Goal: Information Seeking & Learning: Understand process/instructions

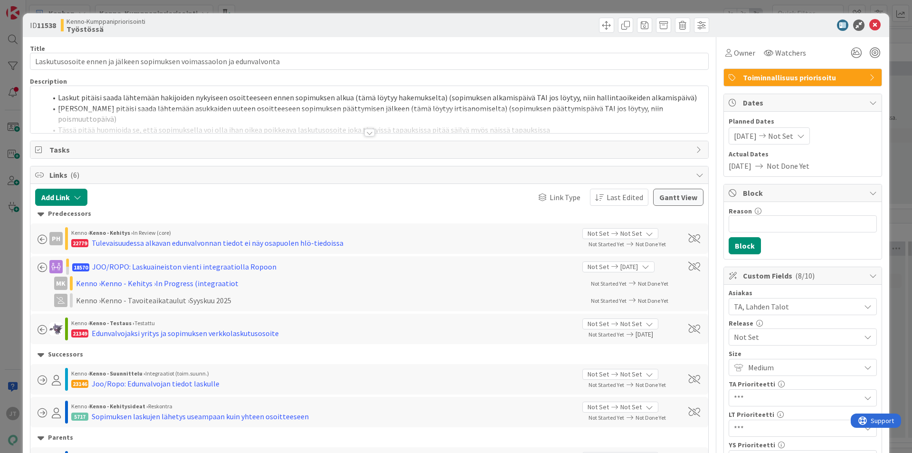
click at [367, 135] on div at bounding box center [369, 133] width 10 height 8
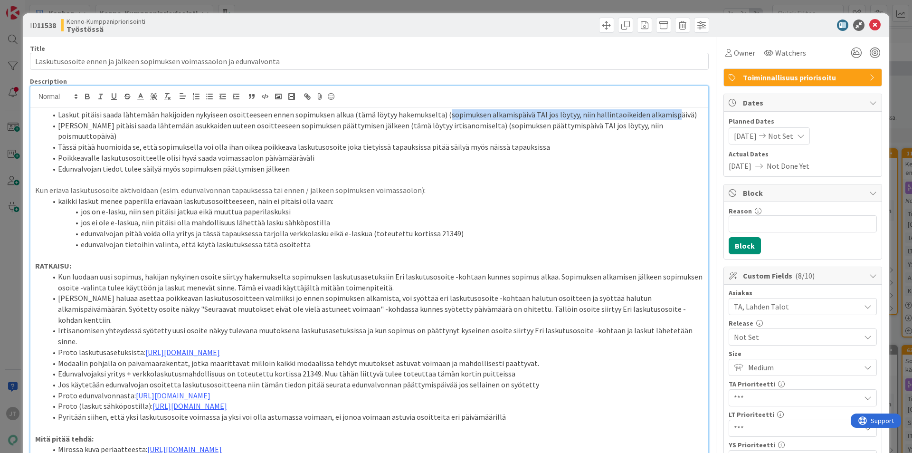
drag, startPoint x: 440, startPoint y: 114, endPoint x: 666, endPoint y: 105, distance: 226.4
click at [666, 105] on div "Laskut pitäisi saada lähtemään hakijoiden nykyiseen osoitteeseen ennen sopimuks…" at bounding box center [369, 394] width 678 height 616
click at [458, 123] on li "Laskut pitäisi saada lähtemään asukkaiden uuteen osoitteeseen sopimuksen päätty…" at bounding box center [375, 130] width 657 height 21
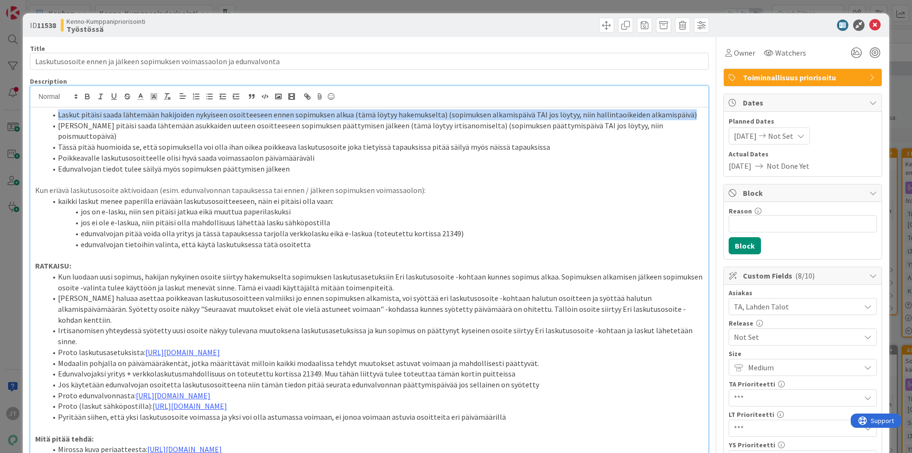
drag, startPoint x: 58, startPoint y: 115, endPoint x: 690, endPoint y: 105, distance: 632.6
click at [690, 105] on div "Laskut pitäisi saada lähtemään hakijoiden nykyiseen osoitteeseen ennen sopimuks…" at bounding box center [369, 394] width 678 height 616
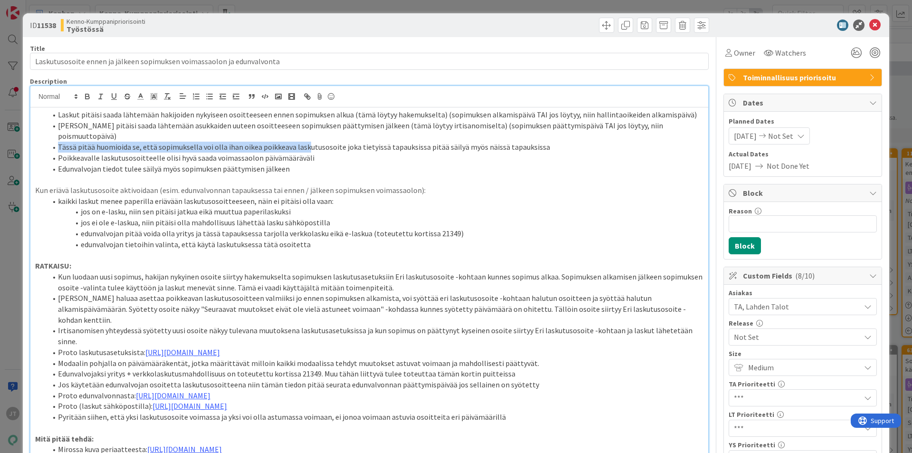
drag, startPoint x: 57, startPoint y: 136, endPoint x: 303, endPoint y: 133, distance: 246.7
click at [303, 142] on li "Tässä pitää huomioida se, että sopimuksella voi olla ihan oikea poikkeava lasku…" at bounding box center [375, 147] width 657 height 11
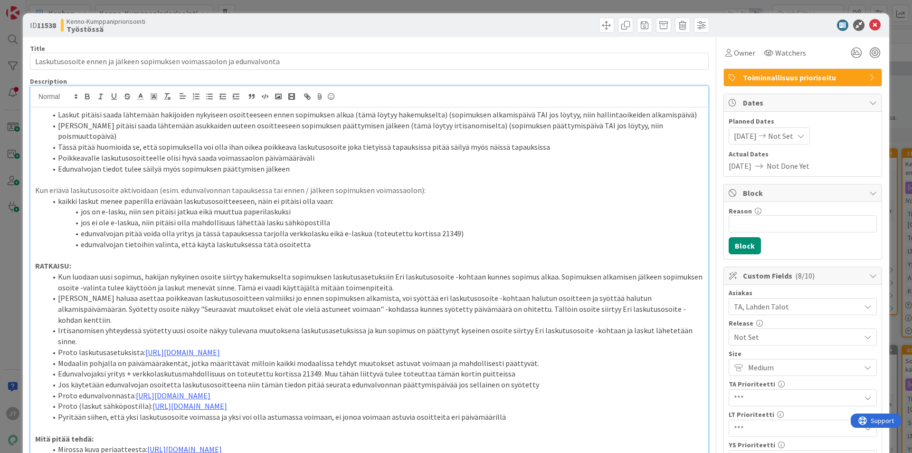
click at [350, 142] on li "Tässä pitää huomioida se, että sopimuksella voi olla ihan oikea poikkeava lasku…" at bounding box center [375, 147] width 657 height 11
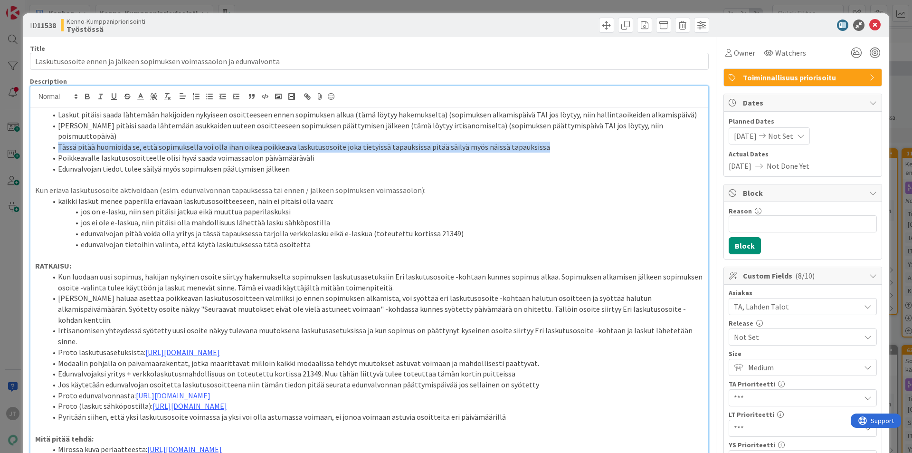
drag, startPoint x: 536, startPoint y: 135, endPoint x: 57, endPoint y: 138, distance: 479.0
click at [57, 142] on li "Tässä pitää huomioida se, että sopimuksella voi olla ihan oikea poikkeava lasku…" at bounding box center [375, 147] width 657 height 11
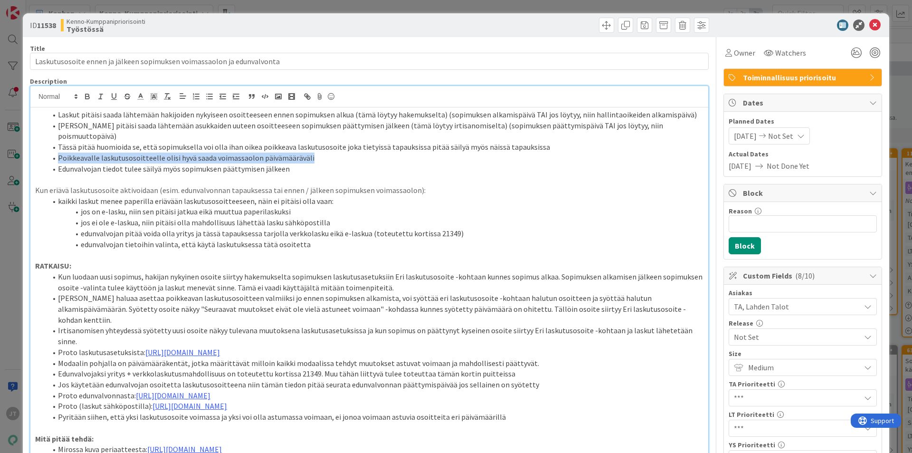
drag, startPoint x: 59, startPoint y: 147, endPoint x: 320, endPoint y: 143, distance: 260.9
click at [320, 153] on li "Poikkeavalle laskutusosoitteelle olisi hyvä saada voimassaolon päivämääräväli" at bounding box center [375, 158] width 657 height 11
click at [312, 153] on li "Poikkeavalle laskutusosoitteelle olisi hyvä saada voimassaolon päivämääräväli" at bounding box center [375, 158] width 657 height 11
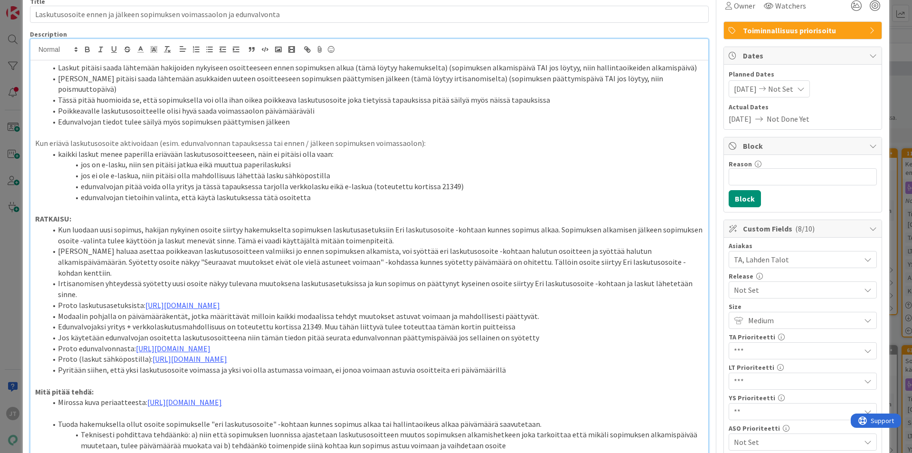
scroll to position [48, 0]
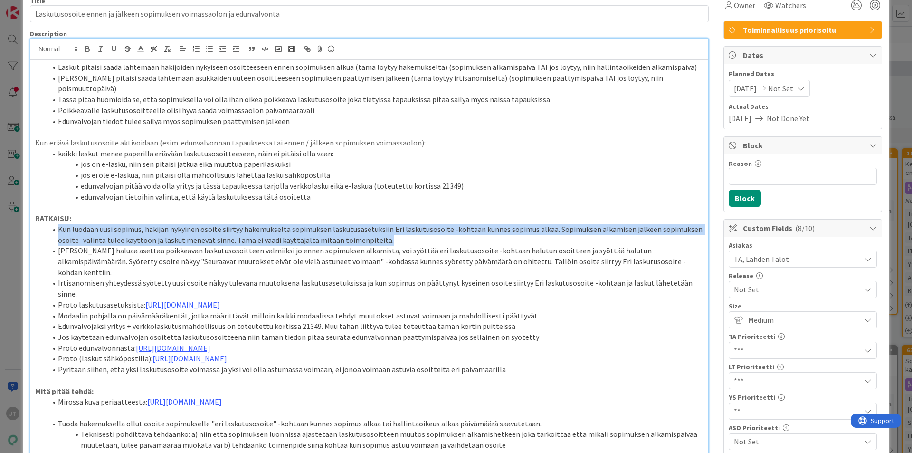
drag, startPoint x: 58, startPoint y: 219, endPoint x: 384, endPoint y: 228, distance: 326.6
click at [384, 228] on li "Kun luodaan uusi sopimus, hakijan nykyinen osoite siirtyy hakemukselta sopimuks…" at bounding box center [375, 234] width 657 height 21
click at [366, 230] on li "Kun luodaan uusi sopimus, hakijan nykyinen osoite siirtyy hakemukselta sopimuks…" at bounding box center [375, 234] width 657 height 21
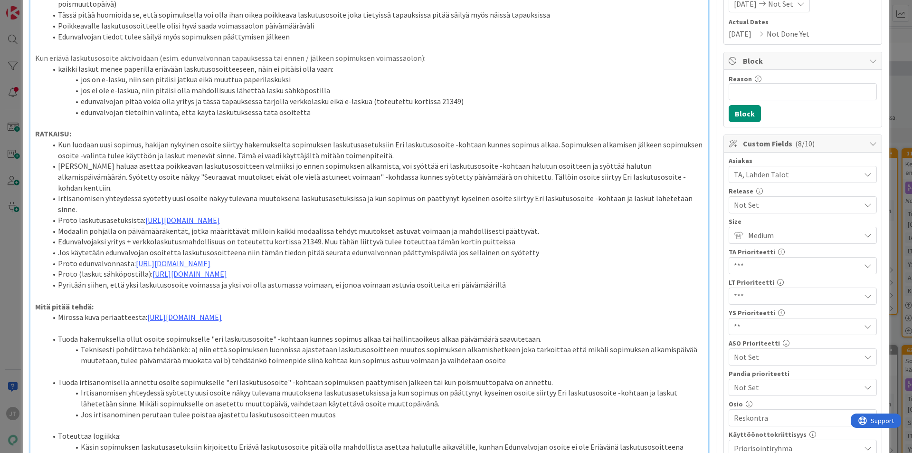
scroll to position [143, 0]
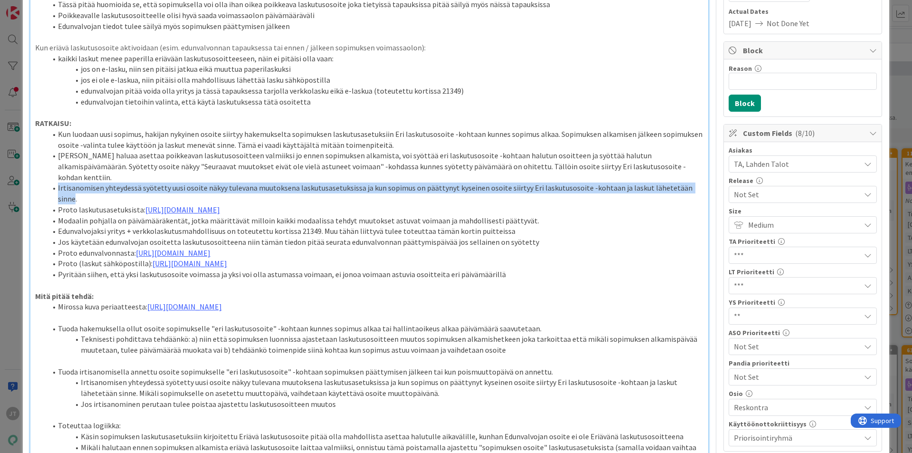
drag, startPoint x: 690, startPoint y: 167, endPoint x: 58, endPoint y: 167, distance: 631.1
click at [58, 182] on li "Irtisanomisen yhteydessä syötetty uusi osoite näkyy tulevana muutoksena laskutu…" at bounding box center [375, 192] width 657 height 21
click at [134, 182] on li "Irtisanomisen yhteydessä syötetty uusi osoite näkyy tulevana muutoksena laskutu…" at bounding box center [375, 192] width 657 height 21
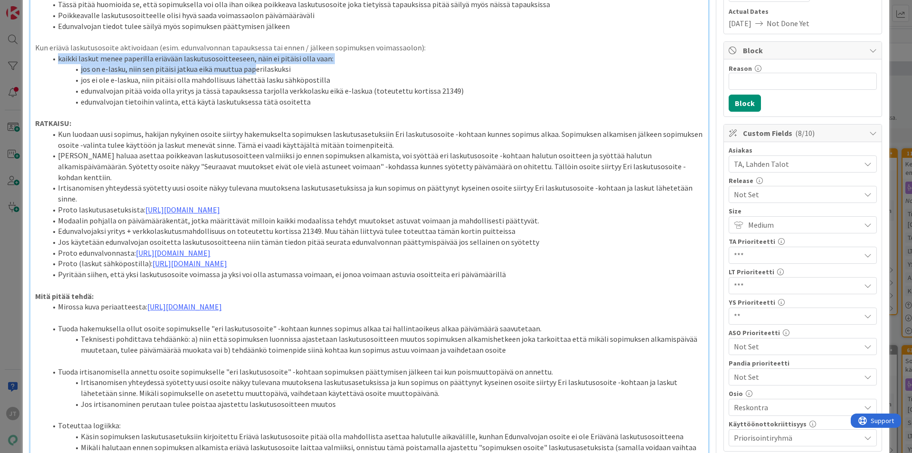
drag, startPoint x: 57, startPoint y: 46, endPoint x: 252, endPoint y: 58, distance: 195.6
click at [252, 58] on ol "kaikki laskut menee paperilla eriävään laskutusosoitteeseen, näin ei pitäisi ol…" at bounding box center [369, 80] width 669 height 54
click at [252, 64] on li "jos on e-lasku, niin sen pitäisi jatkua eikä muuttua paperilaskuksi" at bounding box center [375, 69] width 657 height 11
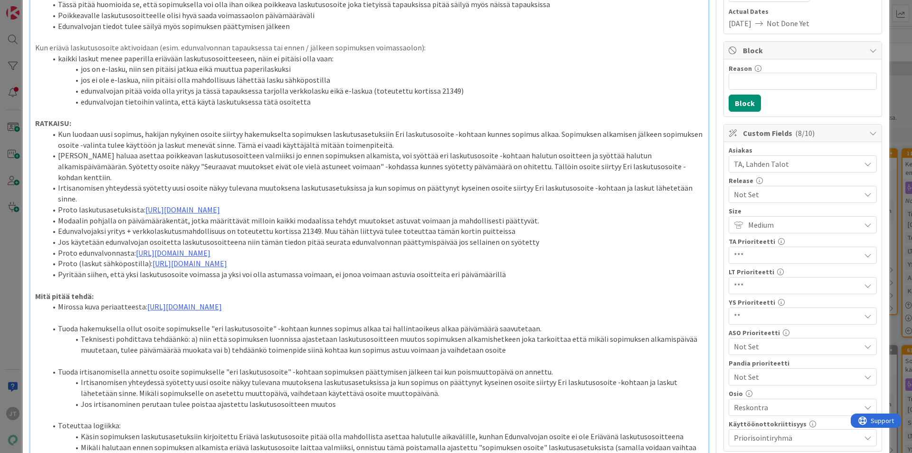
scroll to position [190, 0]
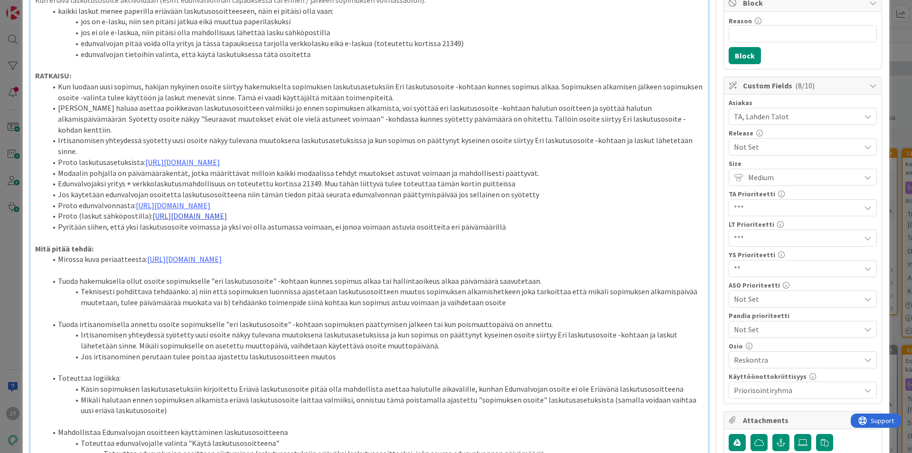
click at [227, 211] on link "https://www.figma.com/proto/0IJ8fGlasErUUd7odgirDN/Sopimushallinta?page-id=0%3A…" at bounding box center [190, 216] width 75 height 10
click at [345, 231] on link "https://www.figma.com/proto/0IJ8fGlasErUUd7odgirDN/Sopimushallinta?content-scal…" at bounding box center [346, 234] width 65 height 12
click at [208, 234] on p at bounding box center [369, 237] width 669 height 11
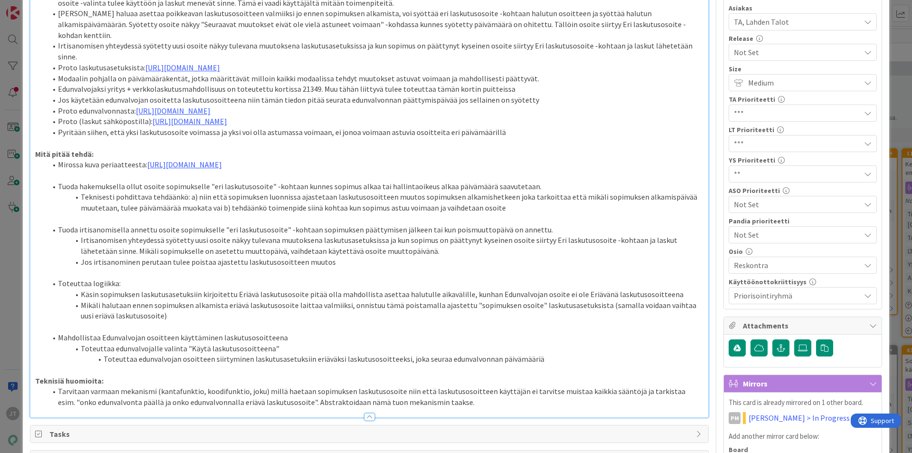
scroll to position [285, 0]
click at [192, 105] on link "https://www.figma.com/proto/0IJ8fGlasErUUd7odgirDN/Sopimushallinta?page-id=0%3A…" at bounding box center [173, 110] width 75 height 10
click at [338, 118] on link "https://www.figma.com/proto/0IJ8fGlasErUUd7odgirDN/Sopimushallinta?content-scal…" at bounding box center [333, 118] width 65 height 12
click at [316, 226] on li "Tuoda irtisanomisella annettu osoite sopimukselle "eri laskutusosoite" -kohtaan…" at bounding box center [375, 229] width 657 height 11
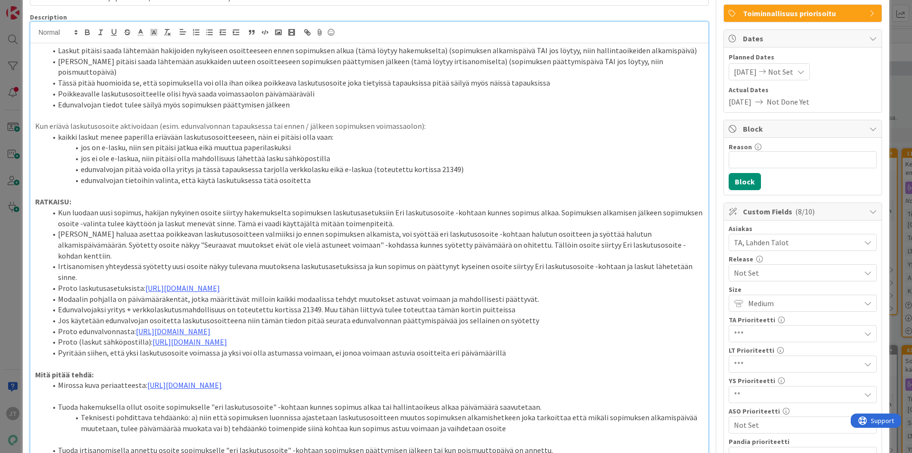
scroll to position [48, 0]
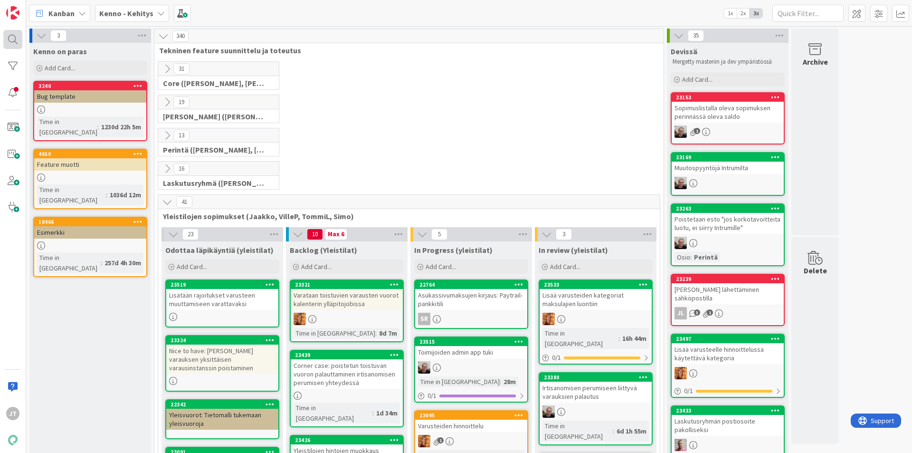
scroll to position [143, 0]
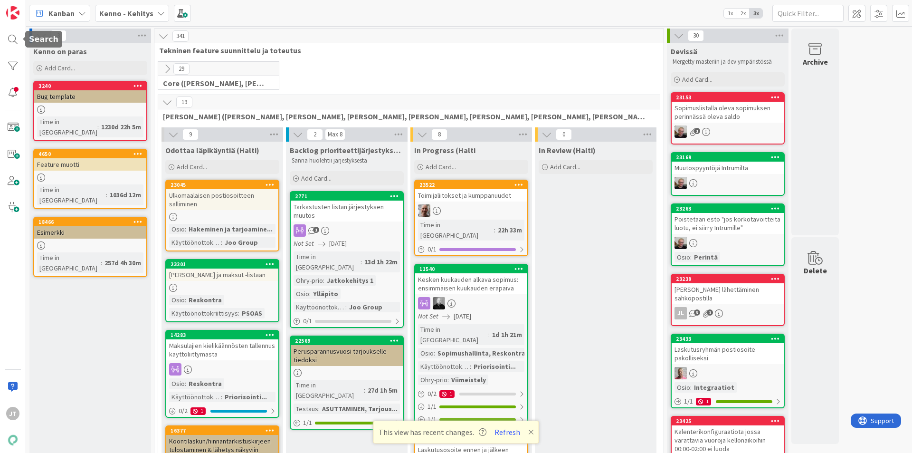
scroll to position [1426, 0]
